Goal: Task Accomplishment & Management: Manage account settings

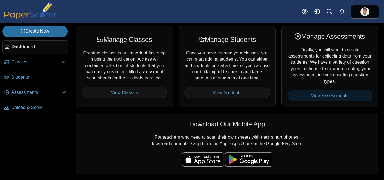
click at [322, 96] on link "View Assessments" at bounding box center [329, 95] width 85 height 11
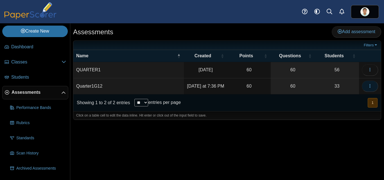
click at [371, 89] on icon "button" at bounding box center [369, 86] width 4 height 5
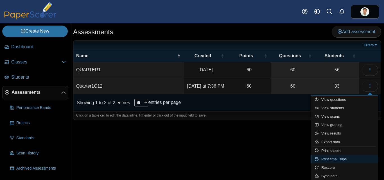
click at [351, 160] on link "Print small slips" at bounding box center [343, 159] width 67 height 8
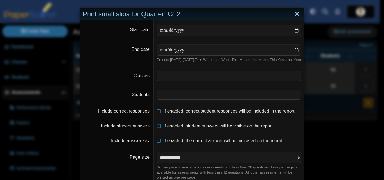
click at [294, 13] on link "Close" at bounding box center [296, 14] width 9 height 10
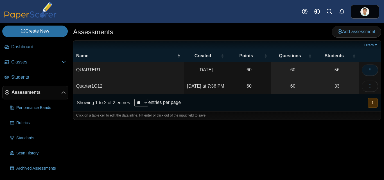
click at [373, 71] on button "button" at bounding box center [370, 69] width 16 height 11
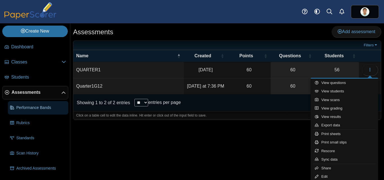
click at [28, 107] on span "Performance Bands" at bounding box center [41, 108] width 50 height 6
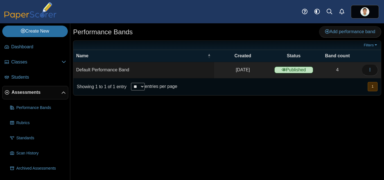
click at [36, 141] on link "Standards" at bounding box center [38, 137] width 60 height 13
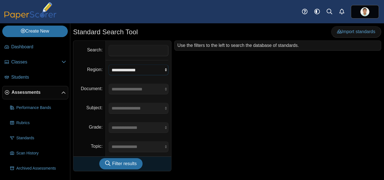
select select "*"
click at [108, 65] on select "**********" at bounding box center [138, 70] width 60 height 11
select select "*"
click at [108, 84] on select "**********" at bounding box center [138, 89] width 60 height 11
drag, startPoint x: 165, startPoint y: 106, endPoint x: 164, endPoint y: 70, distance: 36.5
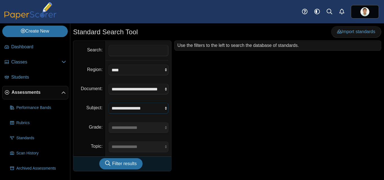
click at [164, 70] on div "**********" at bounding box center [122, 106] width 98 height 130
select select "*"
click at [108, 65] on select "**********" at bounding box center [138, 70] width 60 height 11
select select "*"
click at [108, 84] on select "**********" at bounding box center [138, 89] width 60 height 11
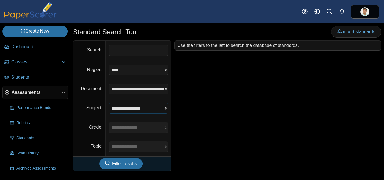
drag, startPoint x: 166, startPoint y: 110, endPoint x: 88, endPoint y: 62, distance: 91.7
click at [88, 62] on div "**********" at bounding box center [122, 106] width 98 height 130
click at [37, 152] on span "Scan History" at bounding box center [41, 154] width 50 height 6
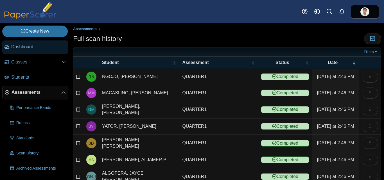
click at [33, 52] on link "Dashboard" at bounding box center [35, 46] width 66 height 13
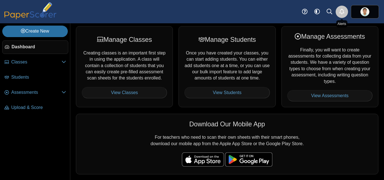
click at [342, 12] on icon "Alerts" at bounding box center [342, 12] width 6 height 6
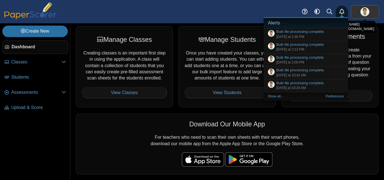
click at [360, 14] on link at bounding box center [365, 11] width 28 height 13
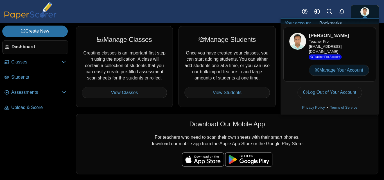
click at [344, 75] on link "Manage Your Account" at bounding box center [339, 70] width 60 height 11
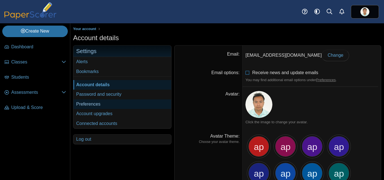
click at [103, 105] on link "Preferences" at bounding box center [122, 104] width 98 height 10
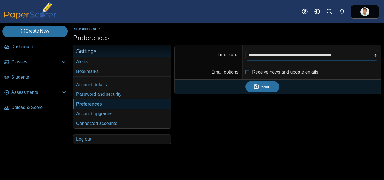
drag, startPoint x: 376, startPoint y: 54, endPoint x: 217, endPoint y: 157, distance: 189.9
click at [217, 157] on div "Your account Preferences" at bounding box center [227, 101] width 314 height 157
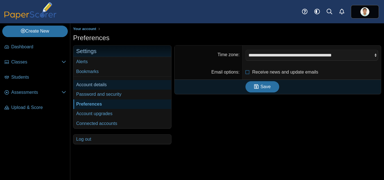
click at [119, 83] on link "Account details" at bounding box center [122, 85] width 98 height 10
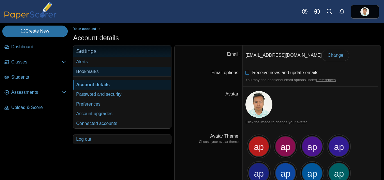
click at [94, 71] on link "Bookmarks" at bounding box center [122, 72] width 98 height 10
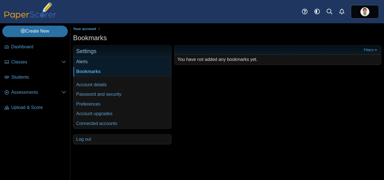
click at [96, 60] on link "Alerts" at bounding box center [122, 62] width 98 height 10
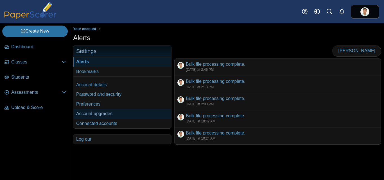
click at [105, 115] on link "Account upgrades" at bounding box center [122, 114] width 98 height 10
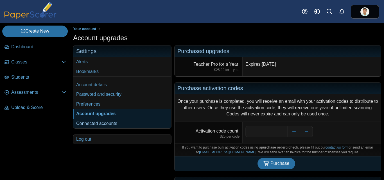
click at [91, 124] on link "Connected accounts" at bounding box center [122, 124] width 98 height 10
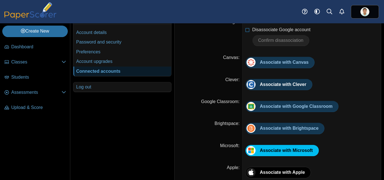
scroll to position [60, 0]
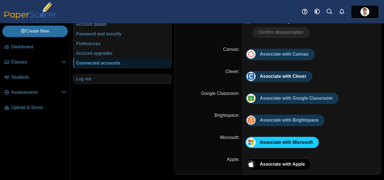
click at [288, 143] on span "Associate with Microsoft" at bounding box center [286, 142] width 53 height 5
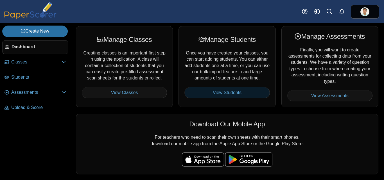
click at [222, 92] on link "View Students" at bounding box center [226, 92] width 85 height 11
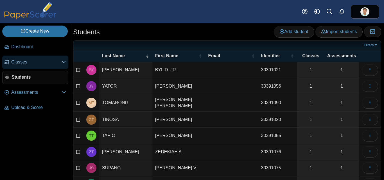
click at [35, 59] on link "Classes" at bounding box center [35, 62] width 66 height 13
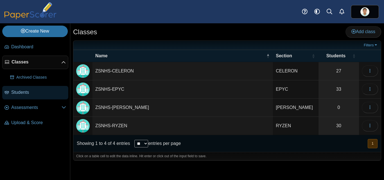
click at [39, 92] on span "Students" at bounding box center [38, 92] width 55 height 6
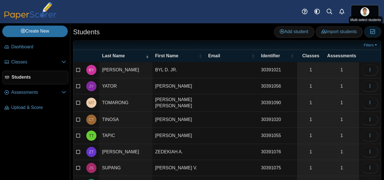
click at [370, 32] on icon "button" at bounding box center [372, 31] width 5 height 5
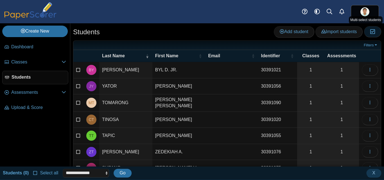
click at [370, 32] on icon "button" at bounding box center [372, 31] width 5 height 5
click at [331, 32] on span "Import students" at bounding box center [338, 31] width 35 height 5
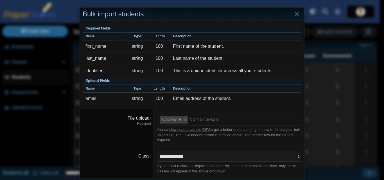
scroll to position [16, 0]
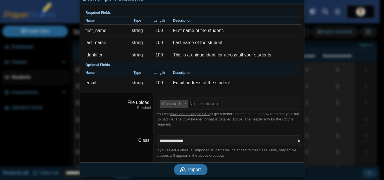
click at [328, 17] on div "Bulk import students Required Fields Name Type Length Description first_name st…" at bounding box center [192, 90] width 384 height 180
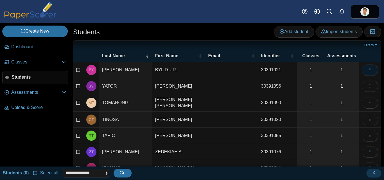
click at [367, 70] on icon "button" at bounding box center [369, 69] width 4 height 4
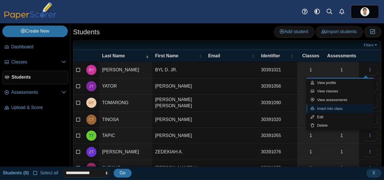
click at [343, 109] on link "Insert into class" at bounding box center [339, 109] width 67 height 8
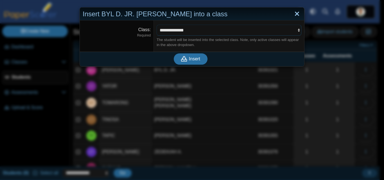
drag, startPoint x: 269, startPoint y: 31, endPoint x: 296, endPoint y: 12, distance: 32.9
click at [296, 12] on div "**********" at bounding box center [192, 37] width 225 height 60
click at [296, 12] on link "Close" at bounding box center [296, 14] width 9 height 10
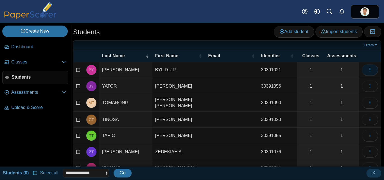
click at [367, 71] on icon "button" at bounding box center [369, 69] width 4 height 4
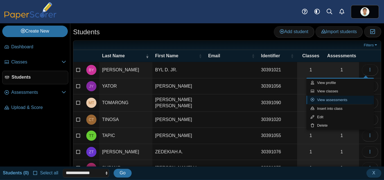
click at [353, 101] on link "View assessments" at bounding box center [339, 100] width 67 height 8
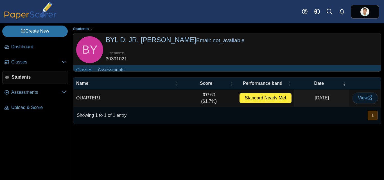
click at [366, 100] on span "View" at bounding box center [365, 98] width 14 height 5
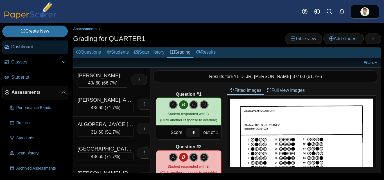
click at [21, 50] on span "Dashboard" at bounding box center [38, 47] width 55 height 6
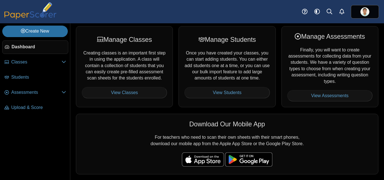
scroll to position [74, 0]
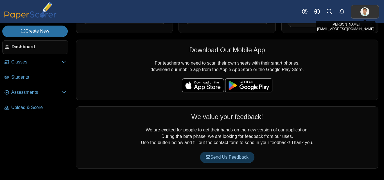
click at [363, 9] on img at bounding box center [364, 11] width 9 height 9
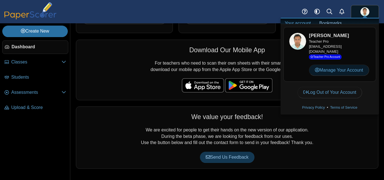
click at [339, 74] on link "Manage Your Account" at bounding box center [339, 70] width 60 height 11
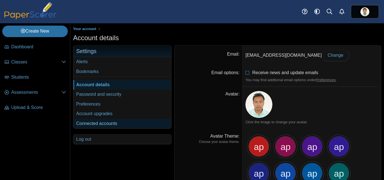
click at [88, 124] on link "Connected accounts" at bounding box center [122, 124] width 98 height 10
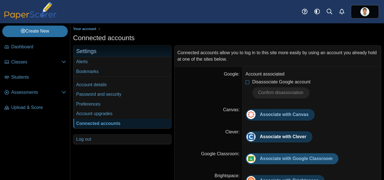
click at [311, 158] on span "Associate with Google Classroom" at bounding box center [296, 158] width 73 height 5
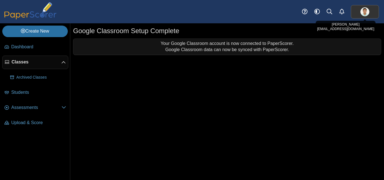
click at [367, 15] on img at bounding box center [364, 11] width 9 height 9
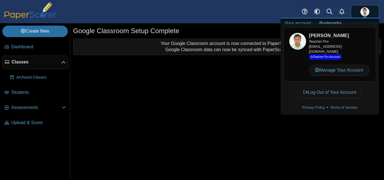
click at [210, 97] on div "Google Classroom Setup Complete Your Google Classroom account is now connected …" at bounding box center [227, 101] width 314 height 157
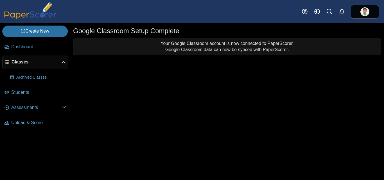
click at [198, 68] on div "Google Classroom Setup Complete Your Google Classroom account is now connected …" at bounding box center [227, 101] width 314 height 157
click at [188, 40] on div "Your Google Classroom account is now connected to PaperScorer. Google Classroom…" at bounding box center [226, 47] width 307 height 16
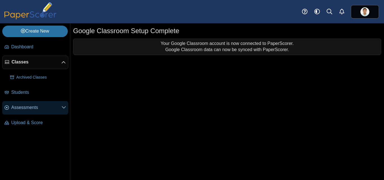
click at [40, 107] on span "Assessments" at bounding box center [36, 108] width 50 height 6
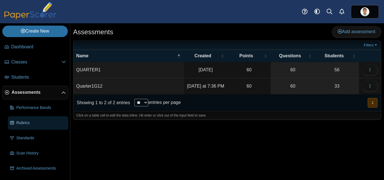
click at [43, 123] on span "Rubrics" at bounding box center [41, 123] width 50 height 6
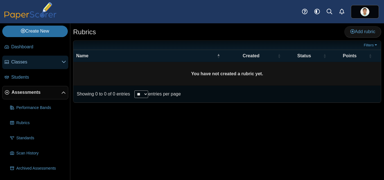
click at [40, 65] on span "Classes" at bounding box center [36, 62] width 50 height 6
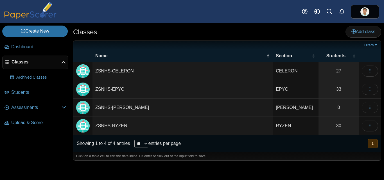
click at [121, 127] on td "ZSNHS-RYZEN" at bounding box center [182, 126] width 180 height 18
click at [341, 126] on link "30" at bounding box center [338, 126] width 40 height 18
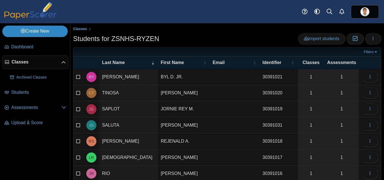
click at [44, 31] on link "Create New" at bounding box center [34, 31] width 65 height 11
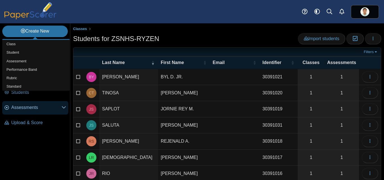
click at [38, 113] on link "Assessments" at bounding box center [35, 107] width 66 height 13
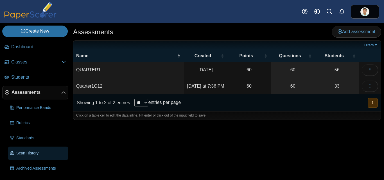
click at [39, 152] on span "Scan History" at bounding box center [41, 154] width 50 height 6
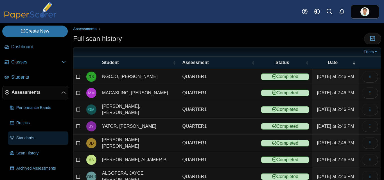
click at [37, 140] on span "Standards" at bounding box center [41, 138] width 50 height 6
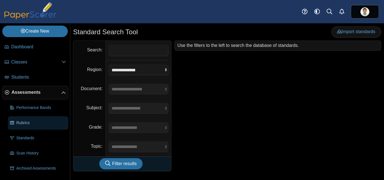
click at [33, 126] on link "Rubrics" at bounding box center [38, 122] width 60 height 13
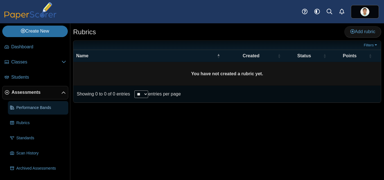
click at [41, 109] on span "Performance Bands" at bounding box center [41, 108] width 50 height 6
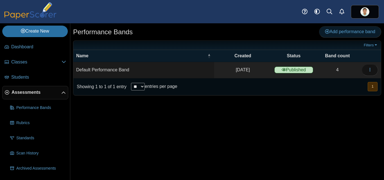
click at [334, 33] on span "Add performance band" at bounding box center [350, 31] width 50 height 5
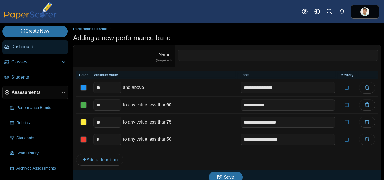
click at [20, 46] on span "Dashboard" at bounding box center [38, 47] width 55 height 6
